Goal: Information Seeking & Learning: Check status

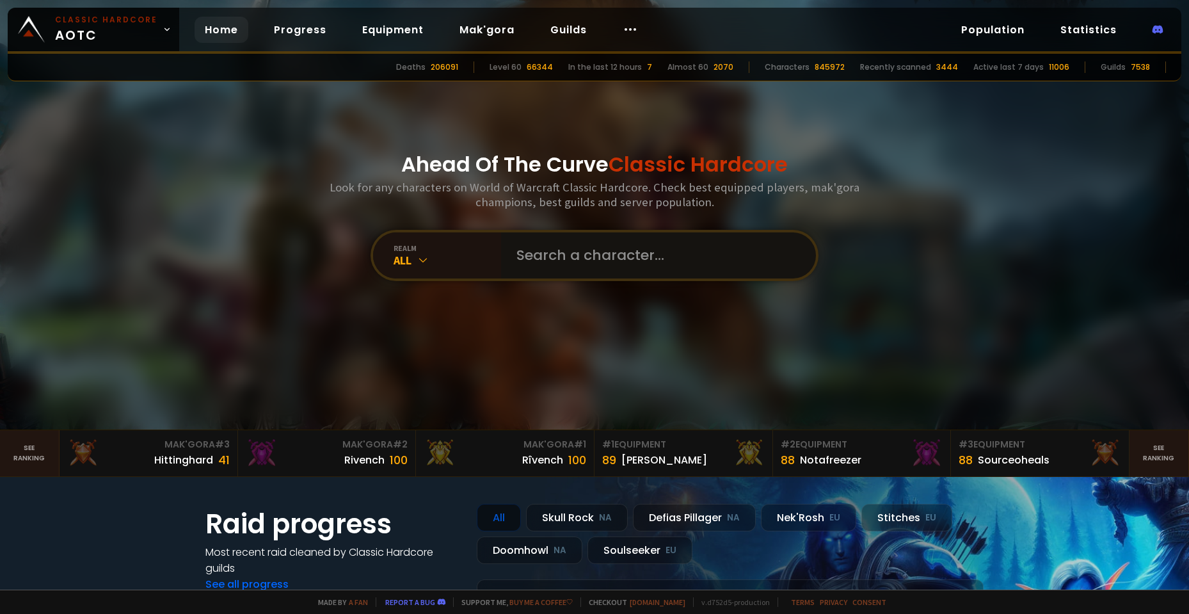
click at [534, 259] on input "text" at bounding box center [655, 255] width 292 height 46
paste input "Koraa"
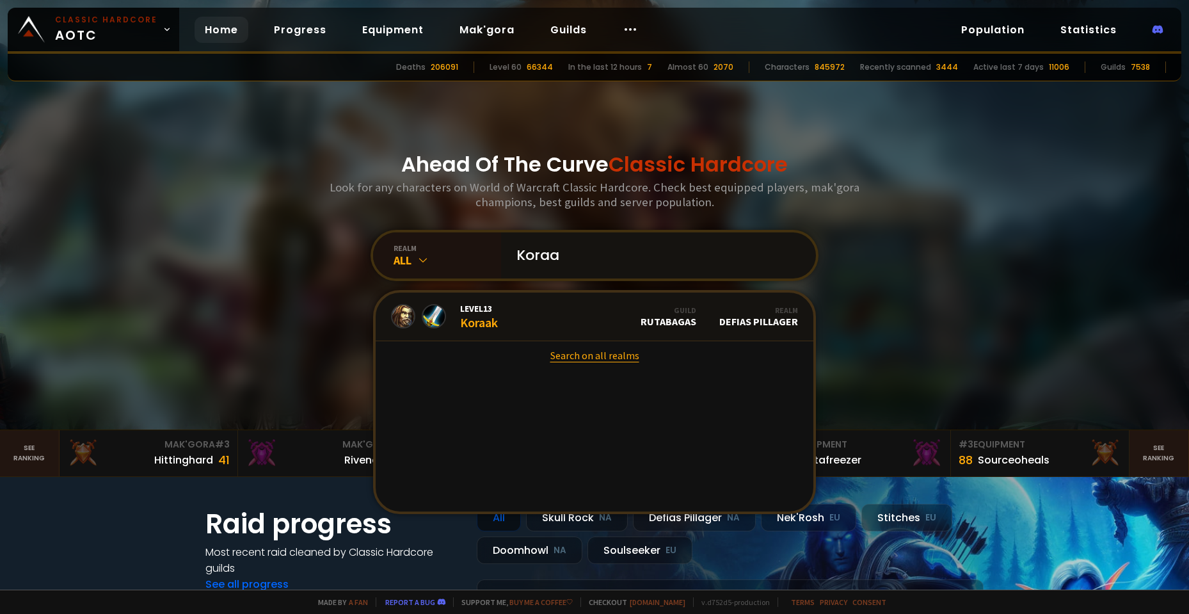
type input "Koraa"
click at [607, 356] on link "Search on all realms" at bounding box center [595, 355] width 438 height 28
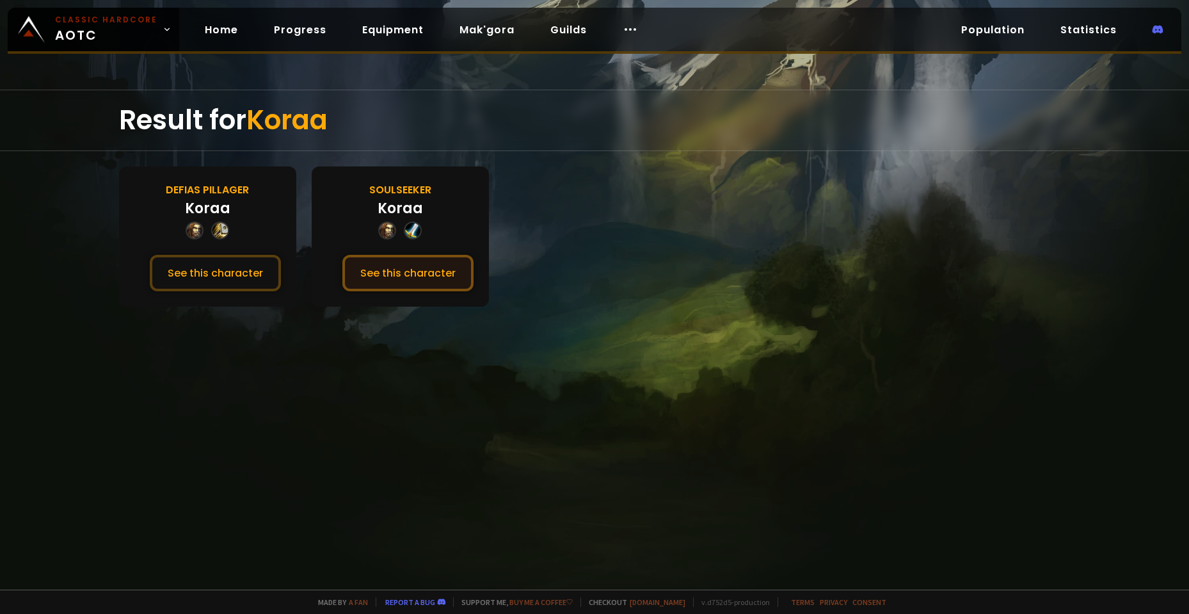
click at [425, 271] on button "See this character" at bounding box center [407, 273] width 131 height 36
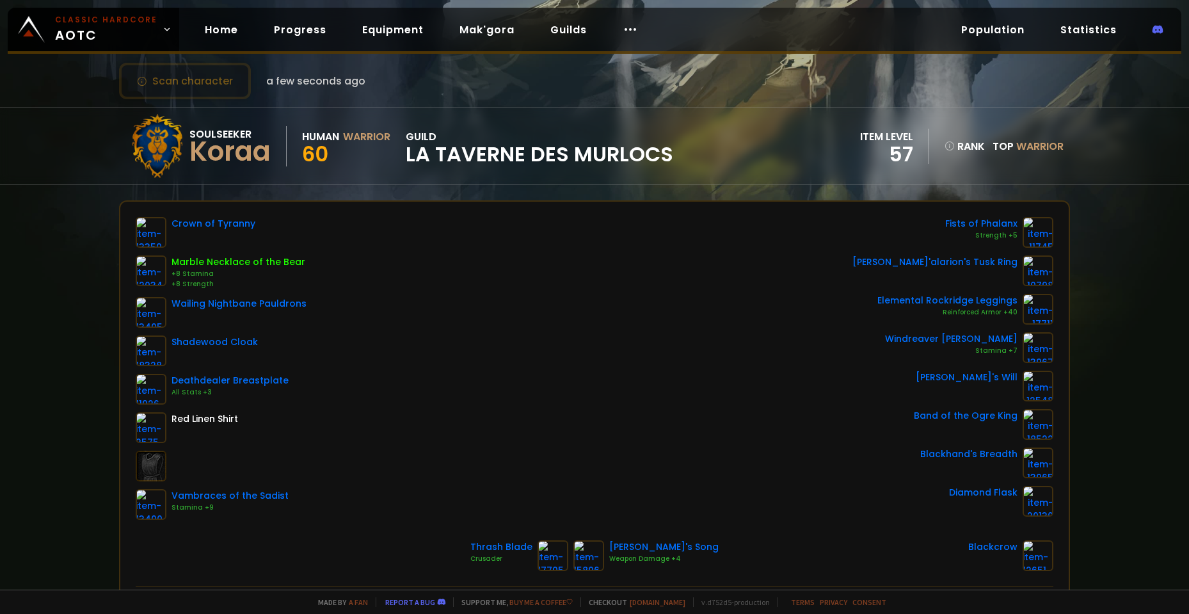
scroll to position [128, 0]
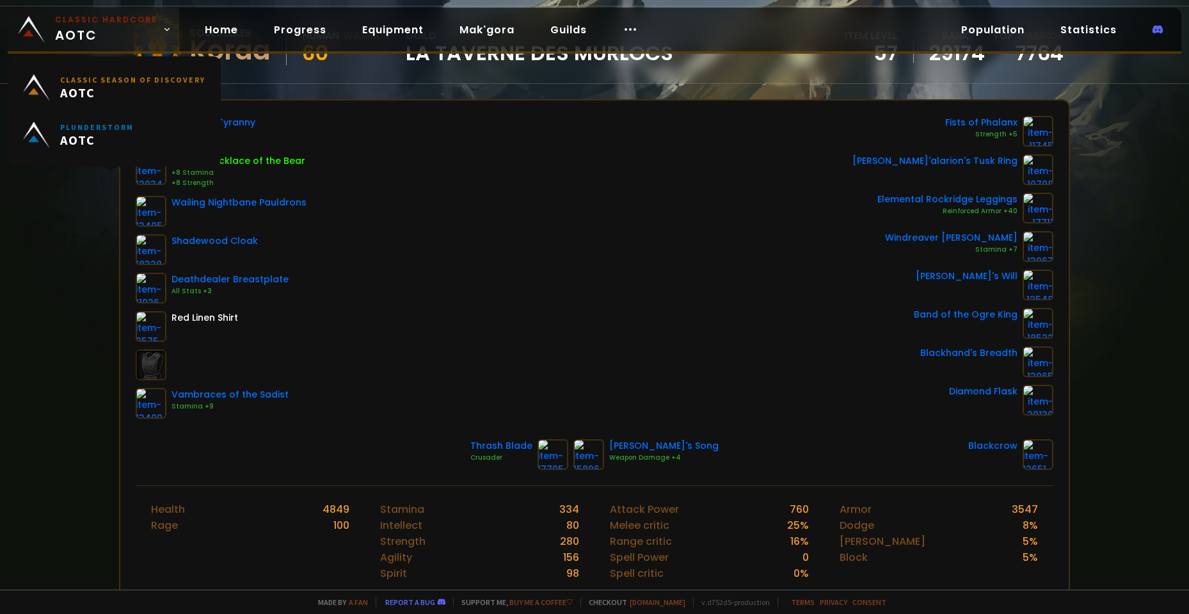
click at [95, 21] on small "Classic Hardcore" at bounding box center [106, 20] width 102 height 12
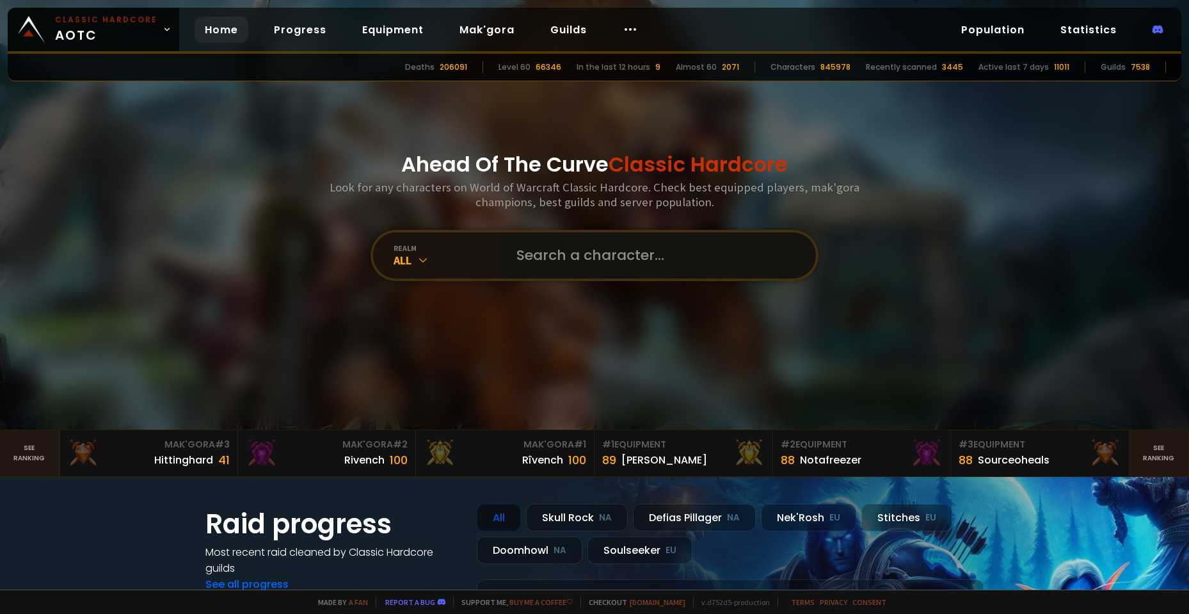
click at [610, 273] on input "text" at bounding box center [655, 255] width 292 height 46
paste input "Sonicboom"
type input "Sonicboom"
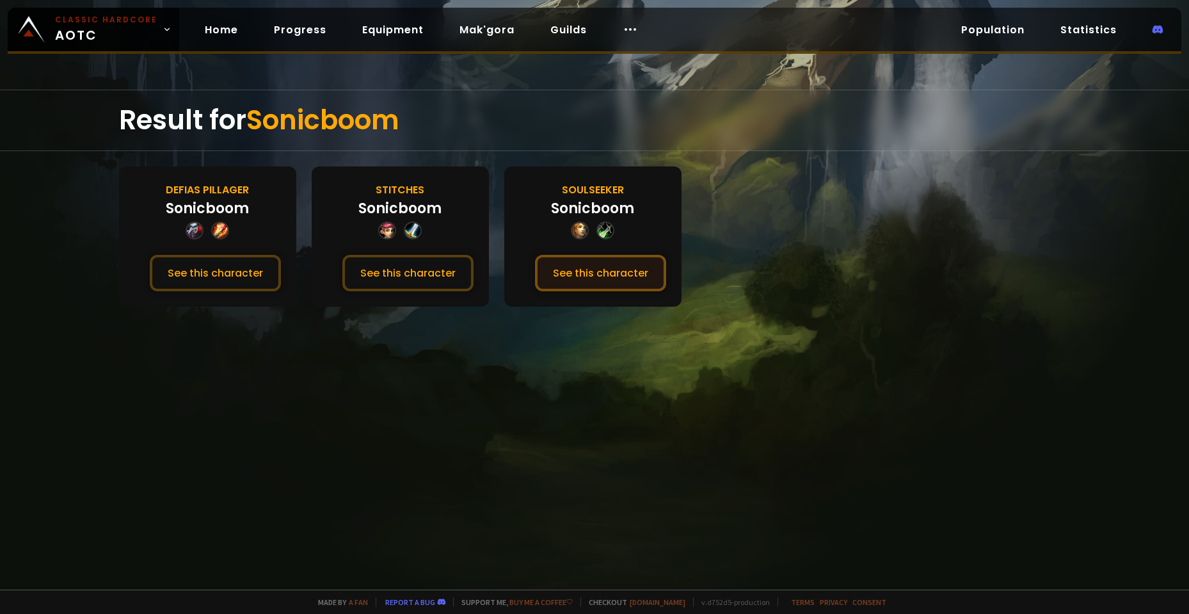
click at [588, 278] on button "See this character" at bounding box center [600, 273] width 131 height 36
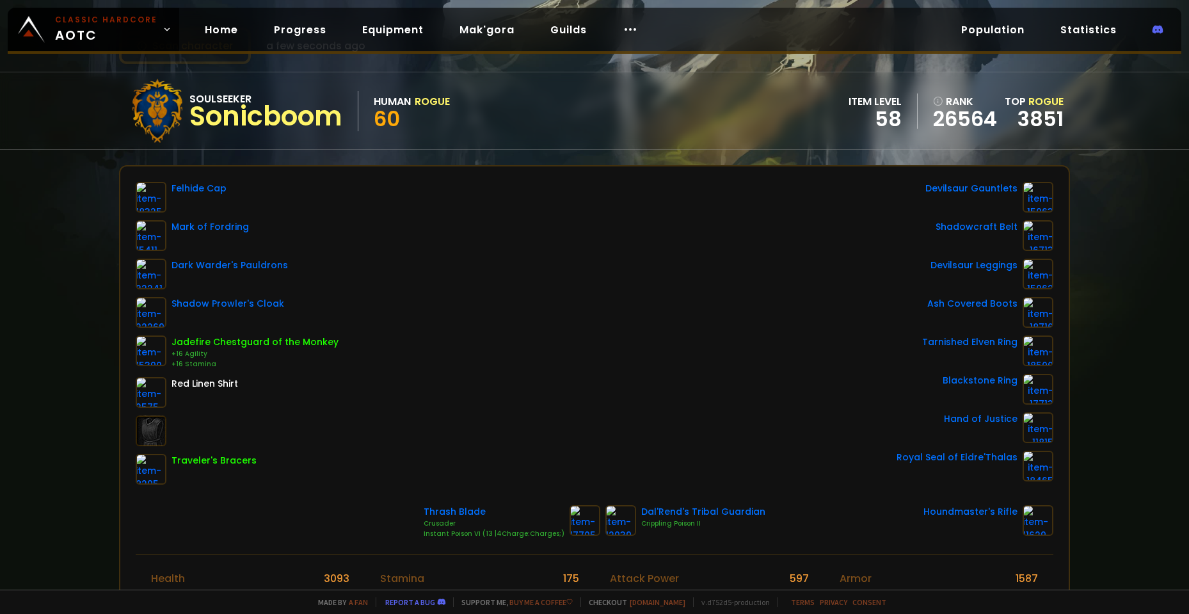
scroll to position [64, 0]
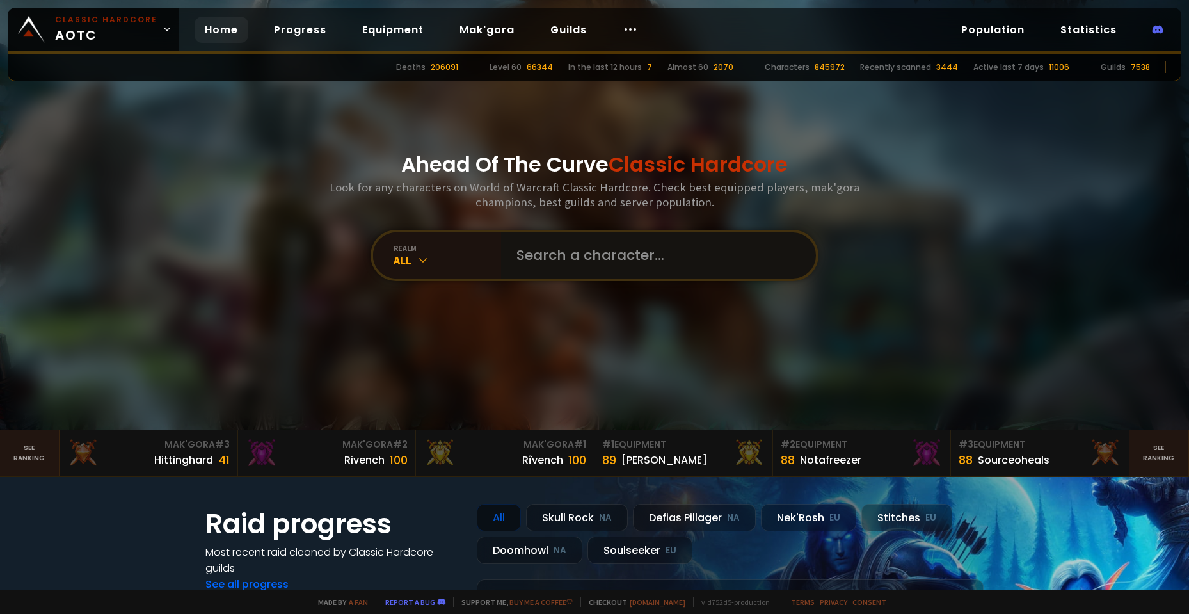
click at [575, 262] on input "text" at bounding box center [655, 255] width 292 height 46
paste input "Thedoll"
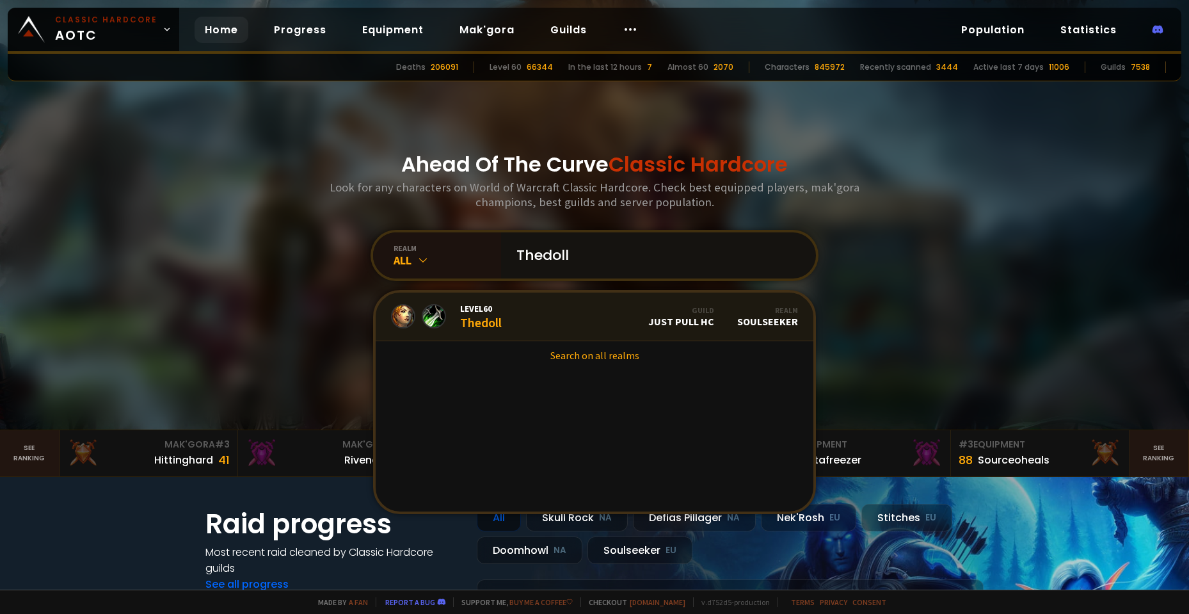
type input "Thedoll"
click at [516, 313] on link "Level 60 Thedoll Guild Just Pull HC Realm Soulseeker" at bounding box center [595, 317] width 438 height 49
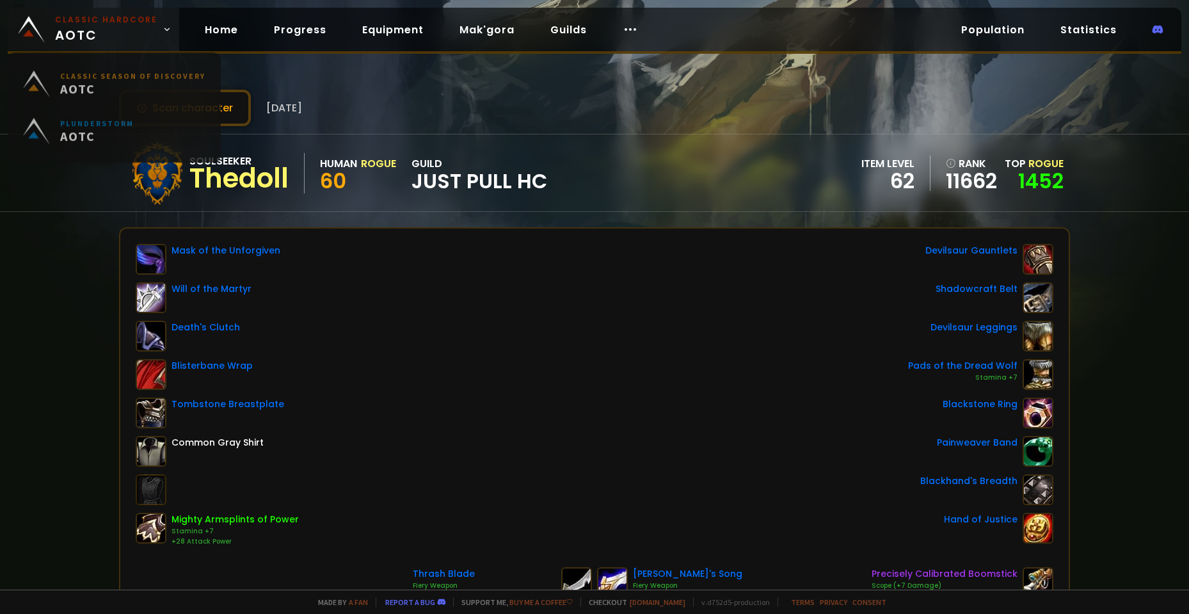
click at [90, 34] on span "Classic Hardcore AOTC" at bounding box center [106, 29] width 102 height 31
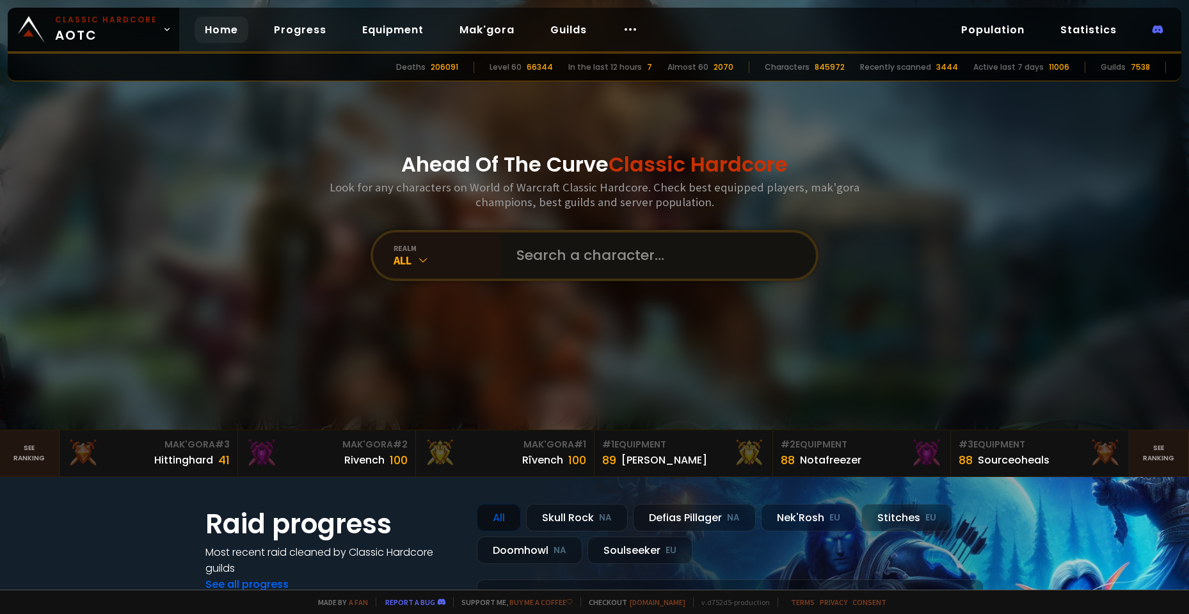
click at [551, 242] on input "text" at bounding box center [655, 255] width 292 height 46
paste input "Jcvde"
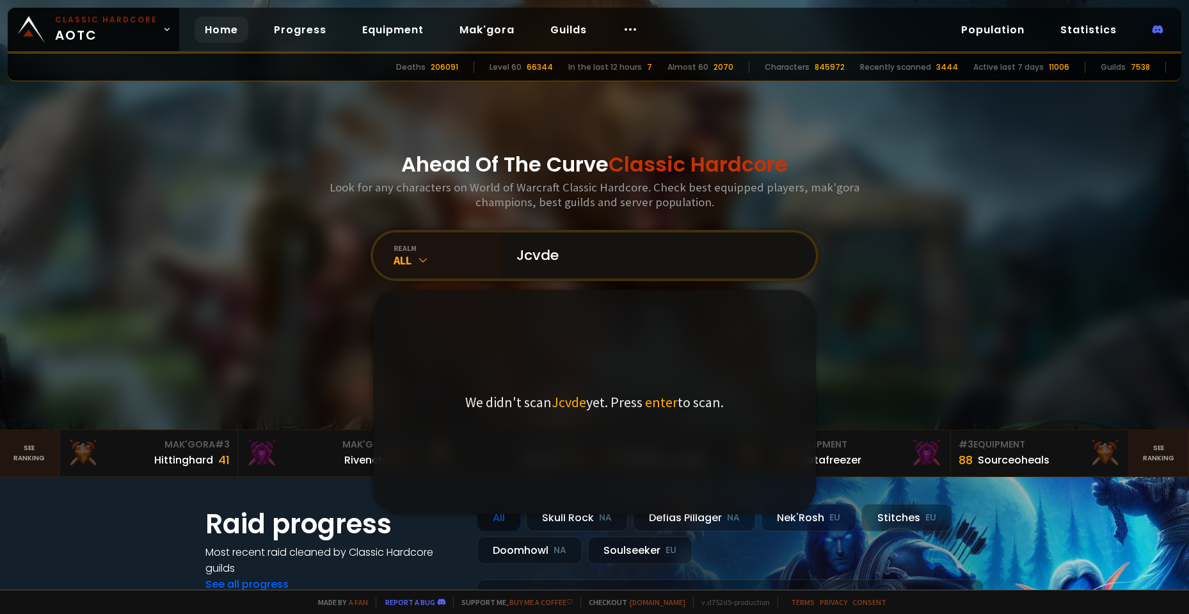
type input "Jcvde"
click at [581, 262] on input "Jcvde" at bounding box center [655, 255] width 292 height 46
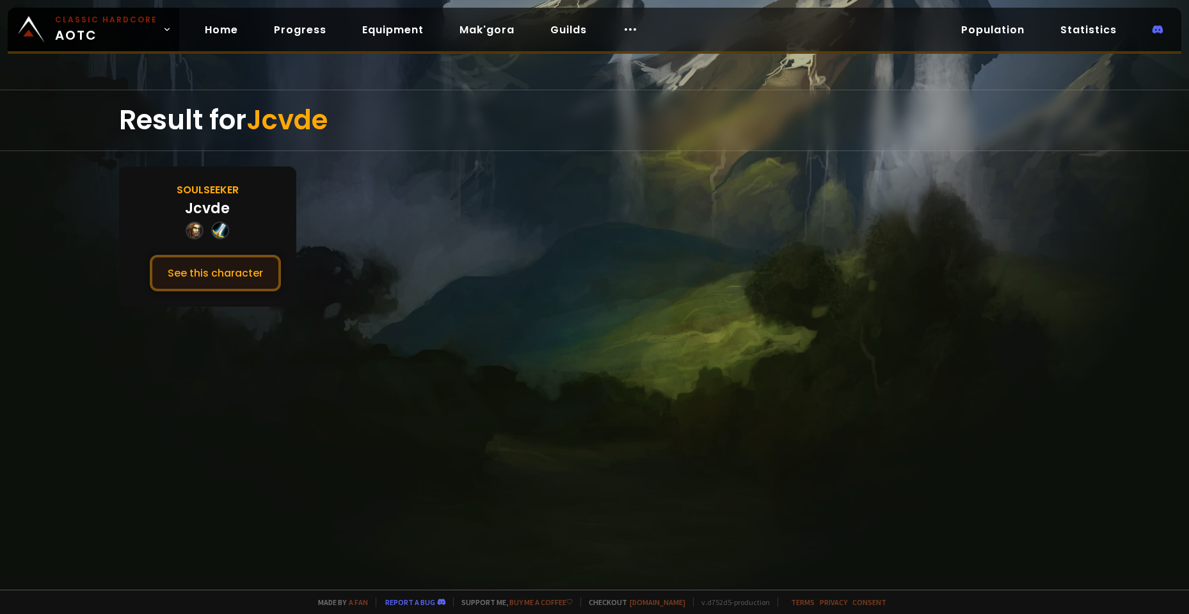
click at [234, 273] on button "See this character" at bounding box center [215, 273] width 131 height 36
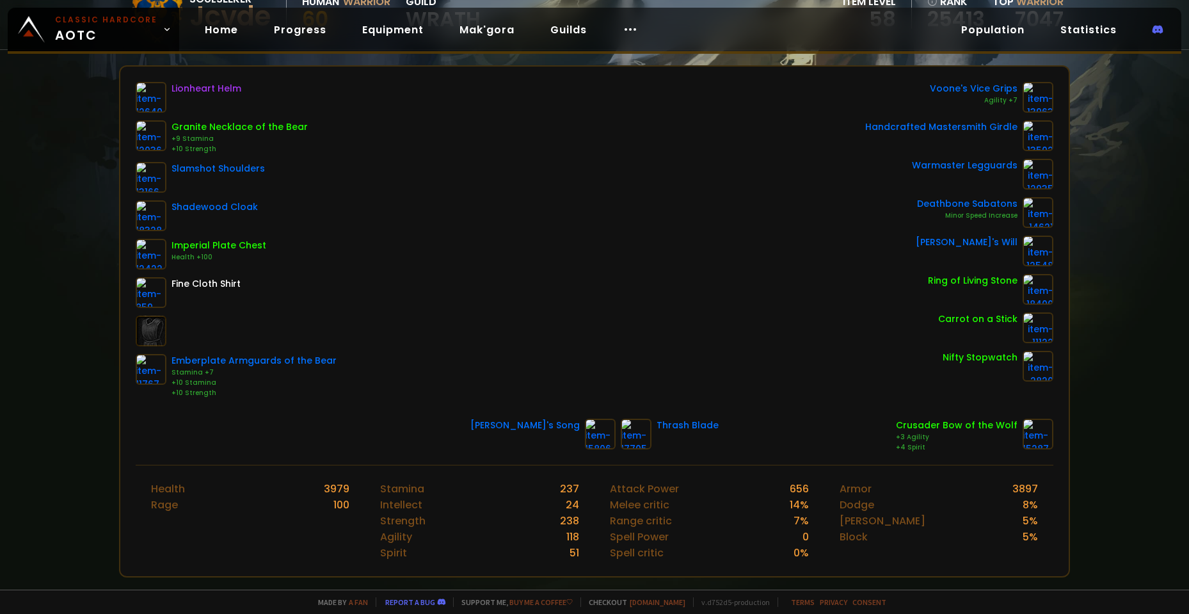
scroll to position [128, 0]
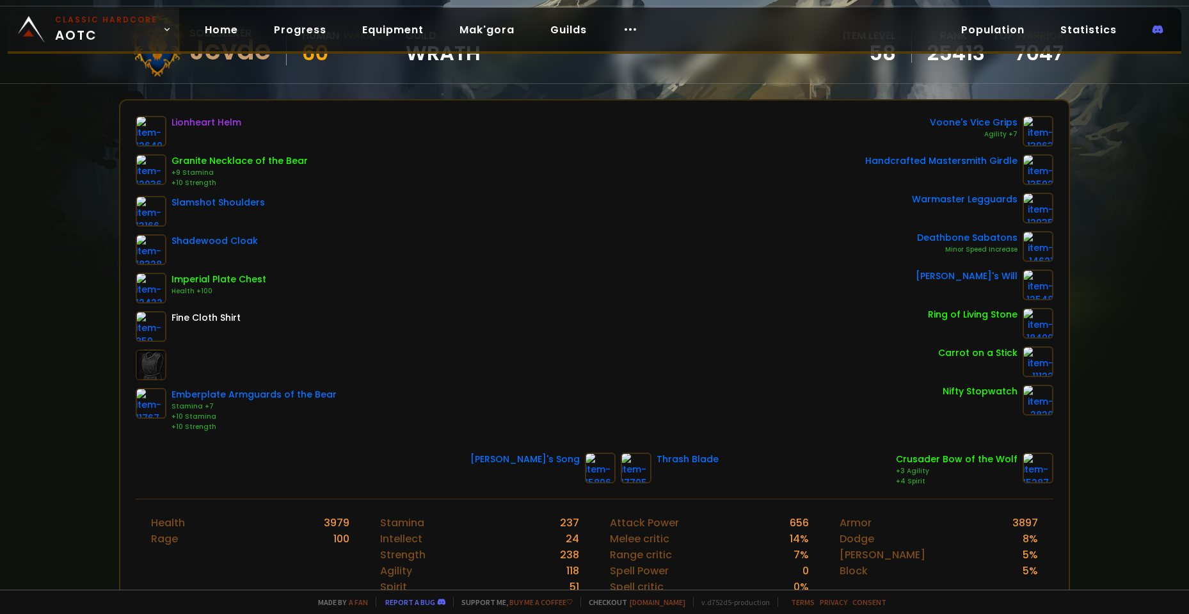
click at [76, 38] on span "Classic Hardcore AOTC" at bounding box center [106, 29] width 102 height 31
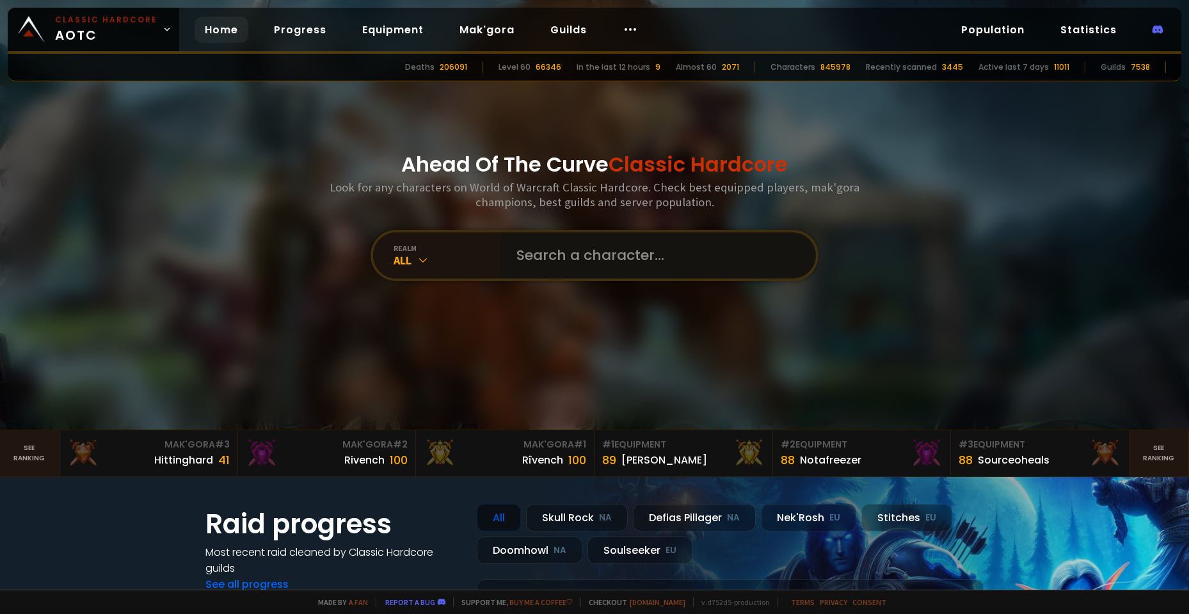
click at [559, 255] on input "text" at bounding box center [655, 255] width 292 height 46
paste input "Thedoll"
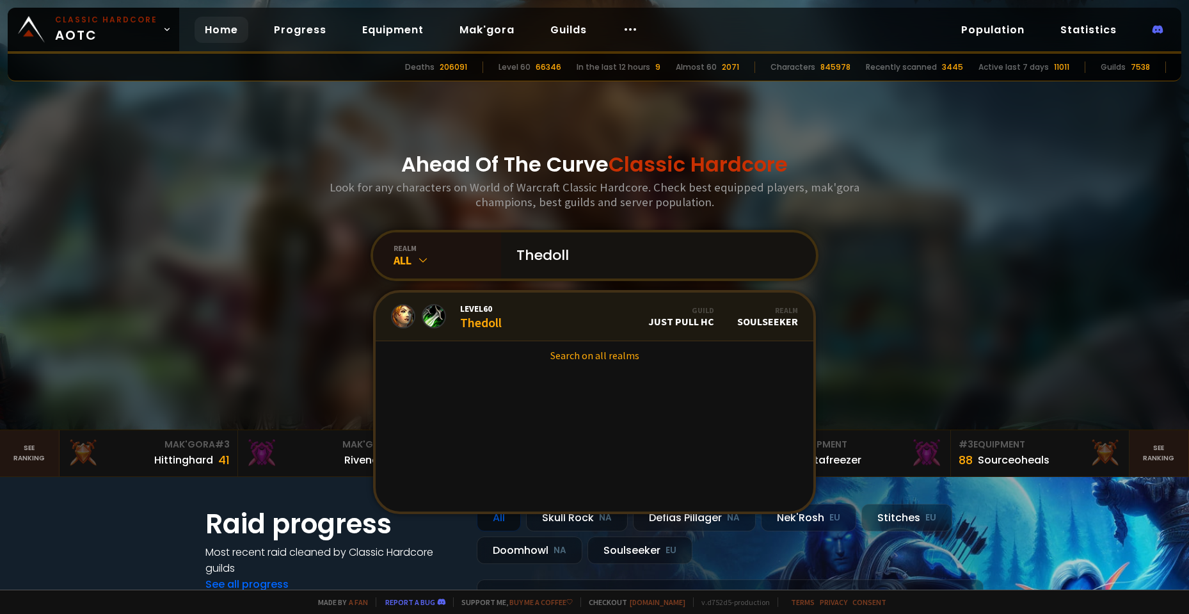
type input "Thedoll"
click at [478, 326] on div "Level 60 Thedoll" at bounding box center [481, 317] width 42 height 28
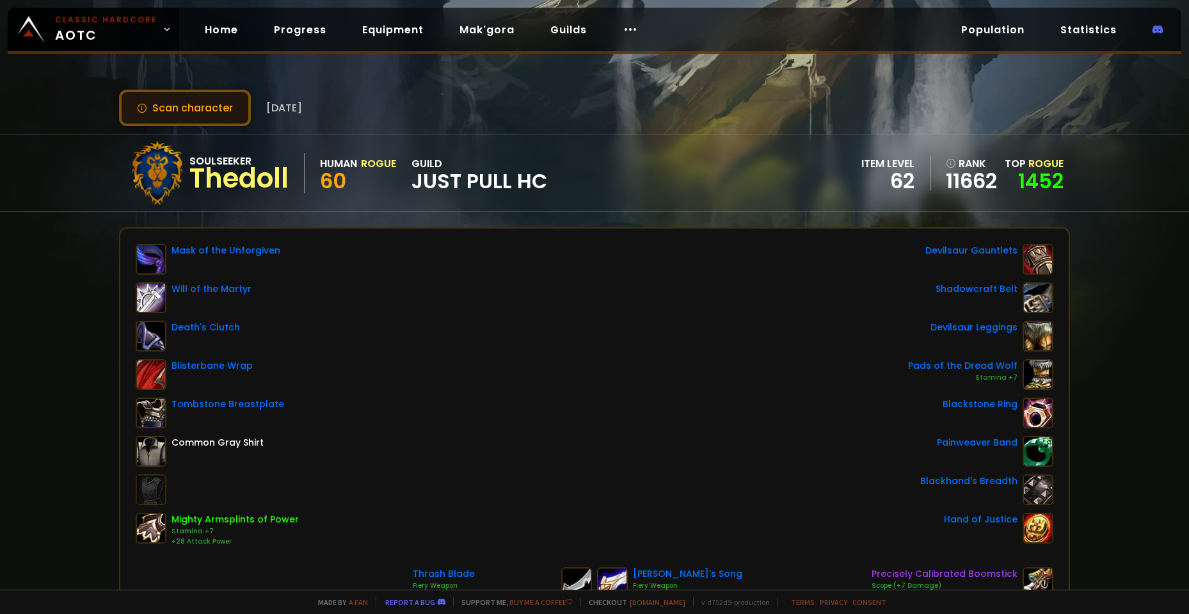
click at [175, 107] on button "Scan character" at bounding box center [185, 108] width 132 height 36
drag, startPoint x: 280, startPoint y: 108, endPoint x: 323, endPoint y: 109, distance: 42.9
click at [302, 109] on span "[DATE]" at bounding box center [284, 108] width 36 height 16
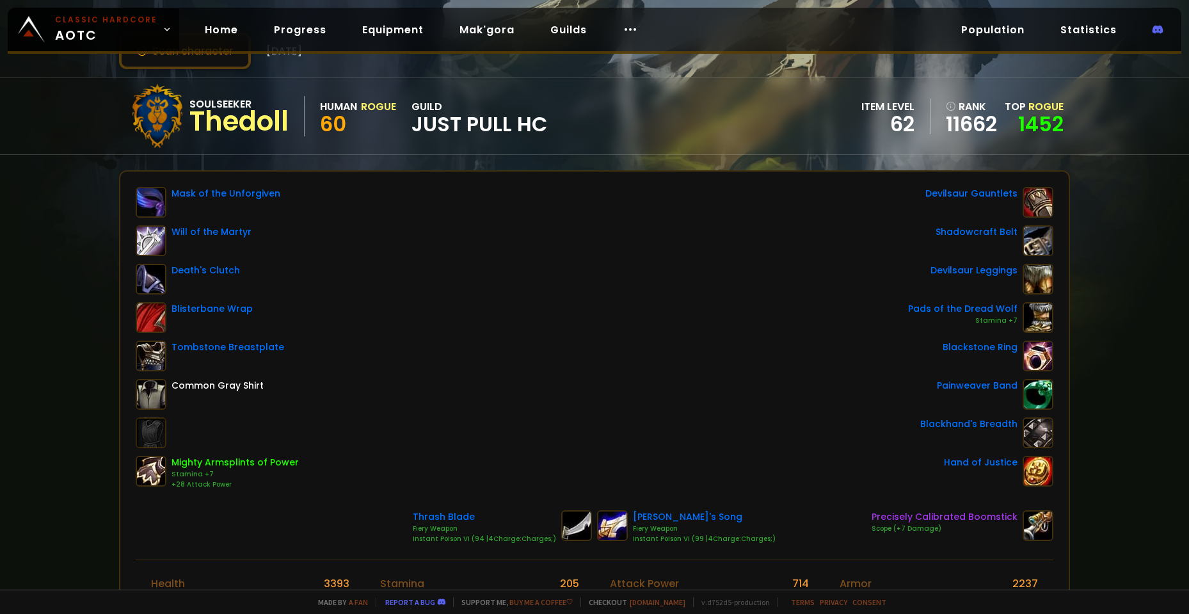
scroll to position [64, 0]
